Goal: Feedback & Contribution: Leave review/rating

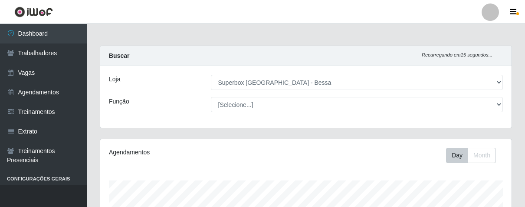
select select "206"
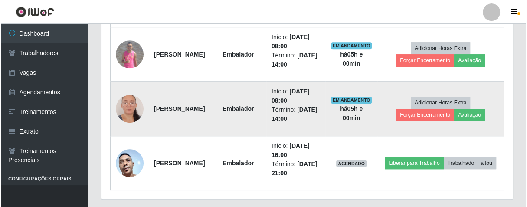
scroll to position [311, 0]
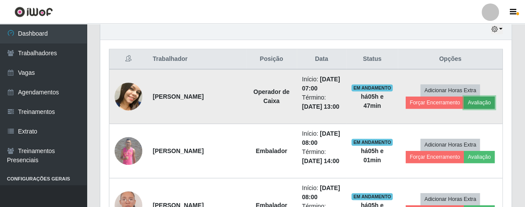
click at [482, 100] on button "Avaliação" at bounding box center [479, 102] width 31 height 12
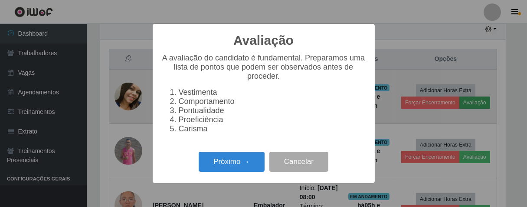
scroll to position [180, 406]
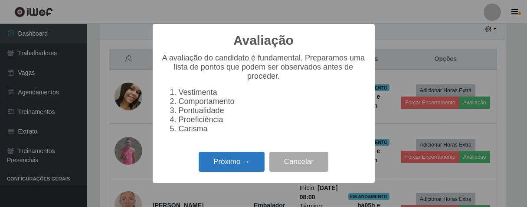
click at [249, 161] on button "Próximo →" at bounding box center [232, 161] width 66 height 20
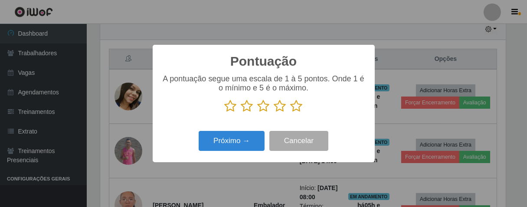
click at [296, 108] on icon at bounding box center [297, 105] width 12 height 13
click at [291, 112] on input "radio" at bounding box center [291, 112] width 0 height 0
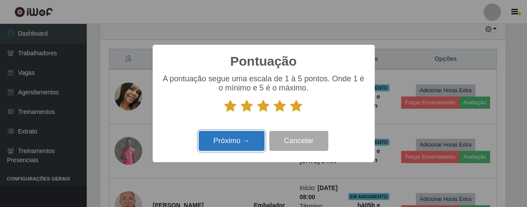
click at [246, 143] on button "Próximo →" at bounding box center [232, 141] width 66 height 20
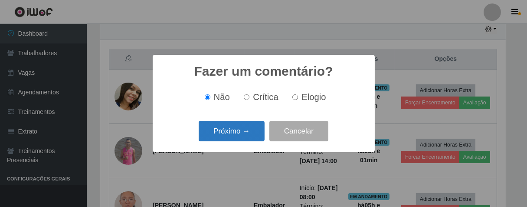
click at [241, 127] on button "Próximo →" at bounding box center [232, 131] width 66 height 20
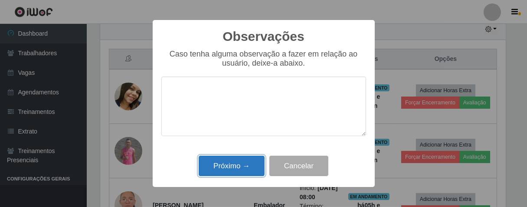
click at [246, 169] on button "Próximo →" at bounding box center [232, 165] width 66 height 20
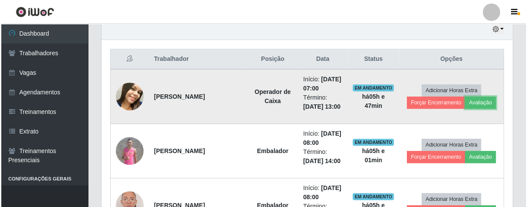
scroll to position [180, 411]
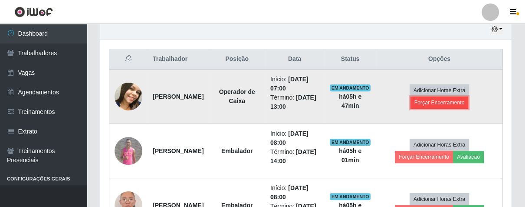
click at [428, 102] on button "Forçar Encerramento" at bounding box center [439, 102] width 58 height 12
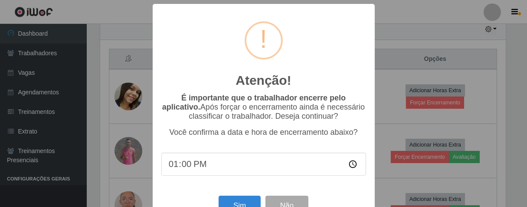
scroll to position [180, 406]
type input "13:00"
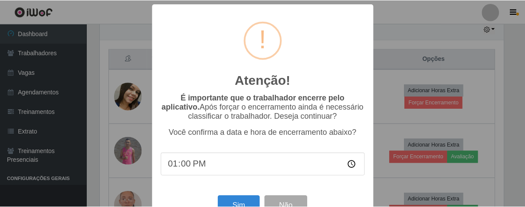
scroll to position [30, 0]
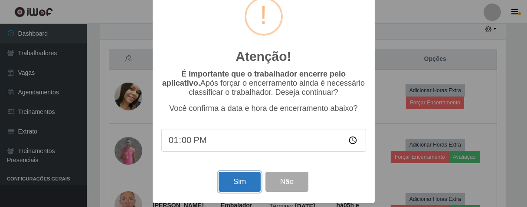
click at [231, 178] on button "Sim" at bounding box center [240, 181] width 42 height 20
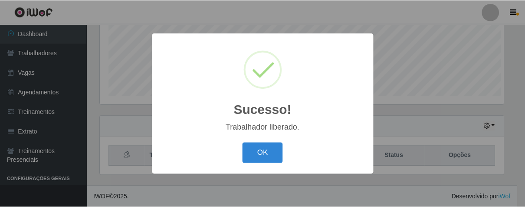
scroll to position [180, 406]
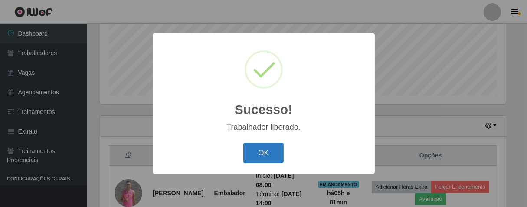
click at [267, 152] on button "OK" at bounding box center [263, 152] width 40 height 20
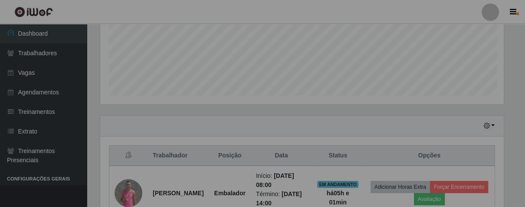
scroll to position [180, 411]
